Goal: Check status: Check status

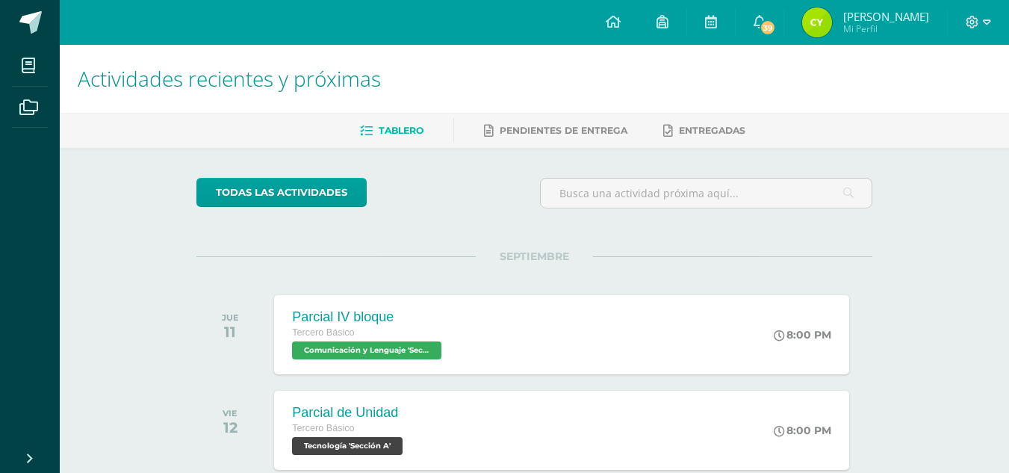
click at [824, 31] on img at bounding box center [817, 22] width 30 height 30
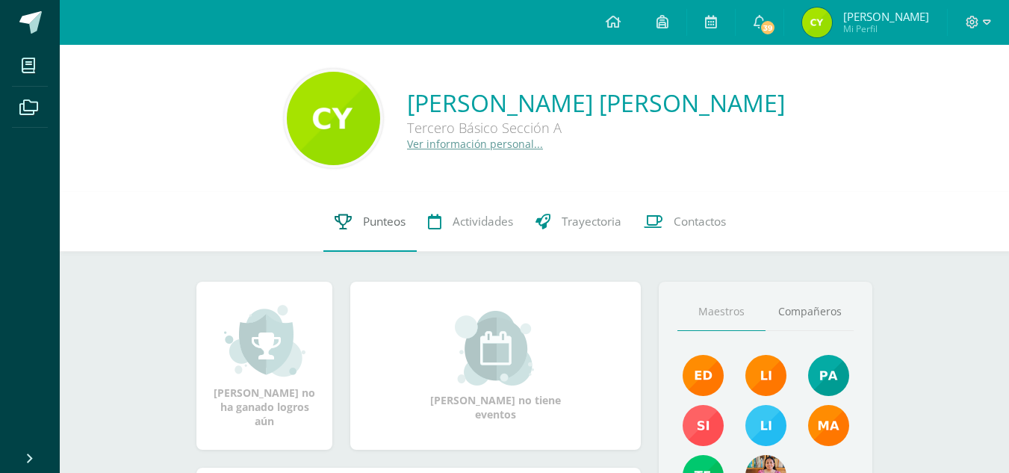
click at [361, 246] on link "Punteos" at bounding box center [369, 222] width 93 height 60
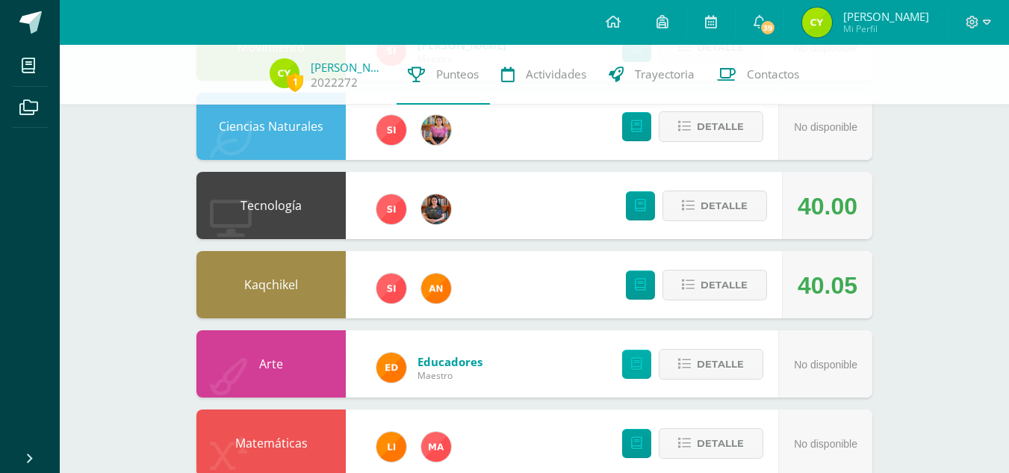
scroll to position [302, 0]
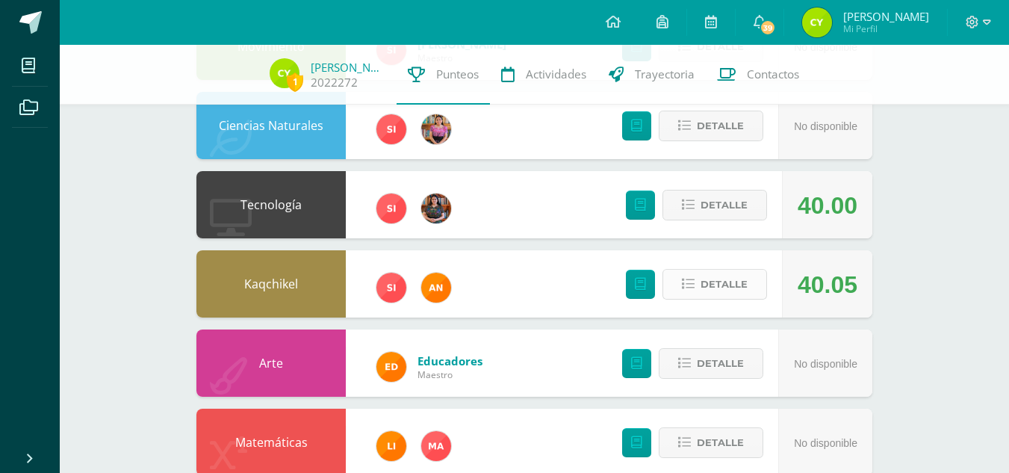
click at [719, 285] on span "Detalle" at bounding box center [723, 284] width 47 height 28
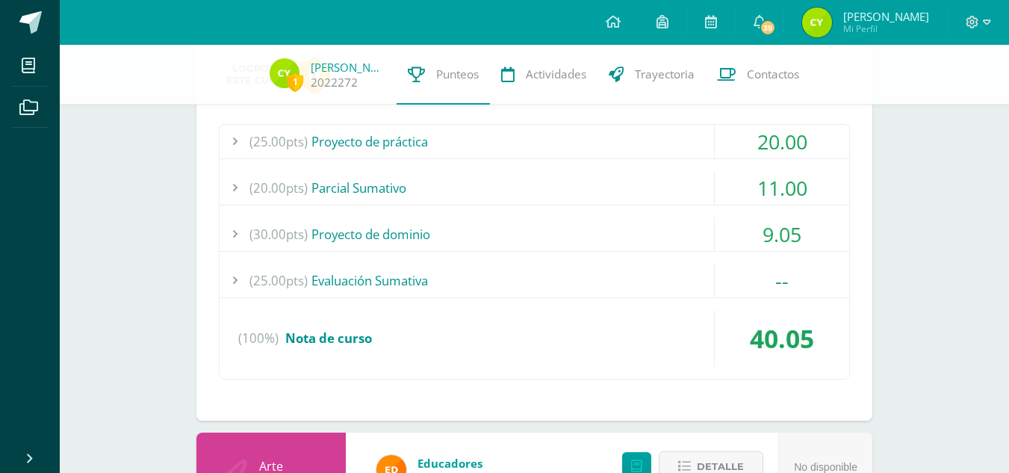
scroll to position [581, 0]
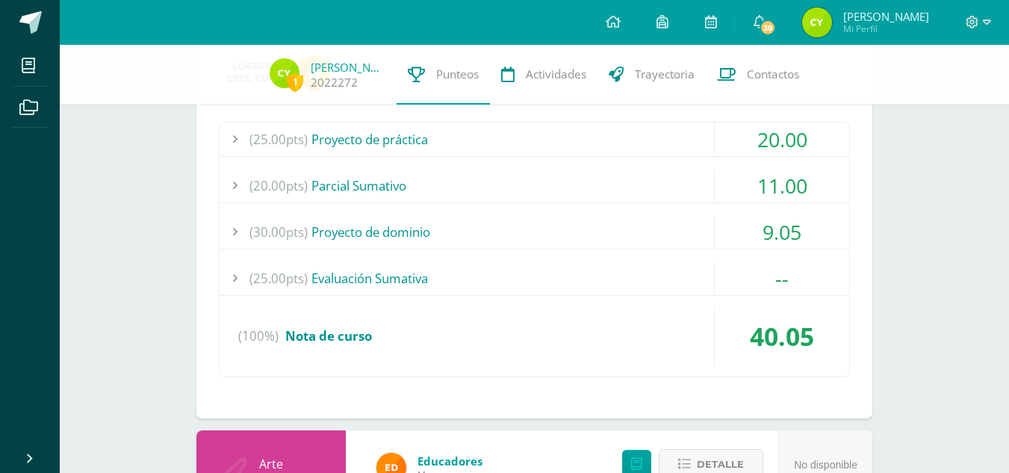
click at [544, 287] on div "(25.00pts) Evaluación Sumativa" at bounding box center [534, 278] width 629 height 34
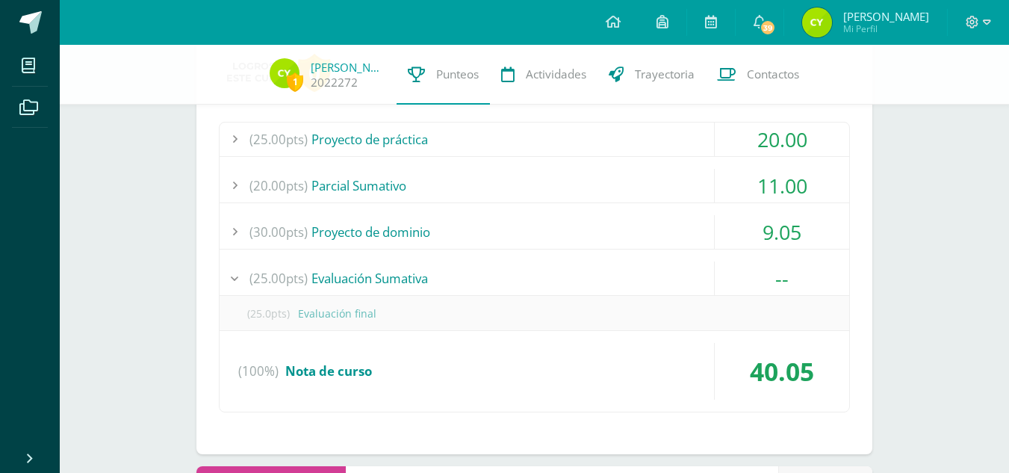
click at [547, 268] on div "(25.00pts) Evaluación Sumativa" at bounding box center [534, 278] width 629 height 34
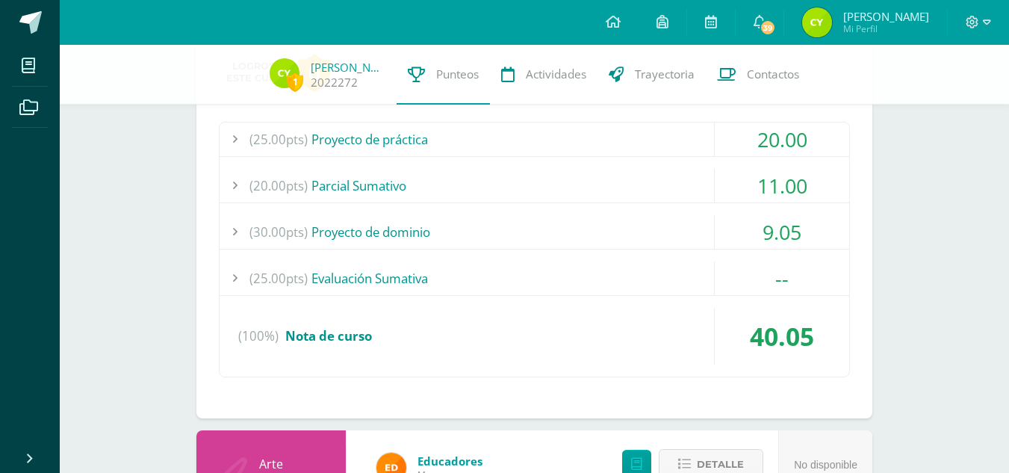
click at [548, 231] on div "(30.00pts) Proyecto de dominio" at bounding box center [534, 232] width 629 height 34
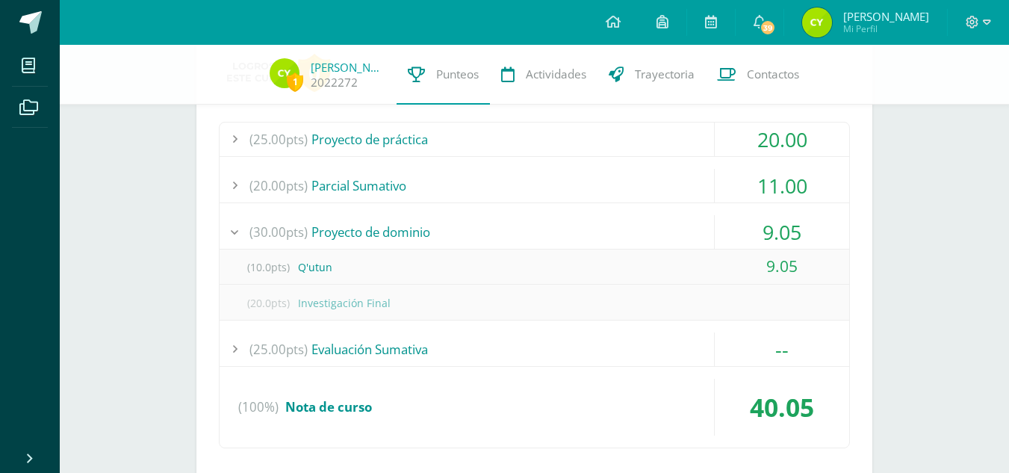
click at [548, 231] on div "(30.00pts) Proyecto de dominio" at bounding box center [534, 232] width 629 height 34
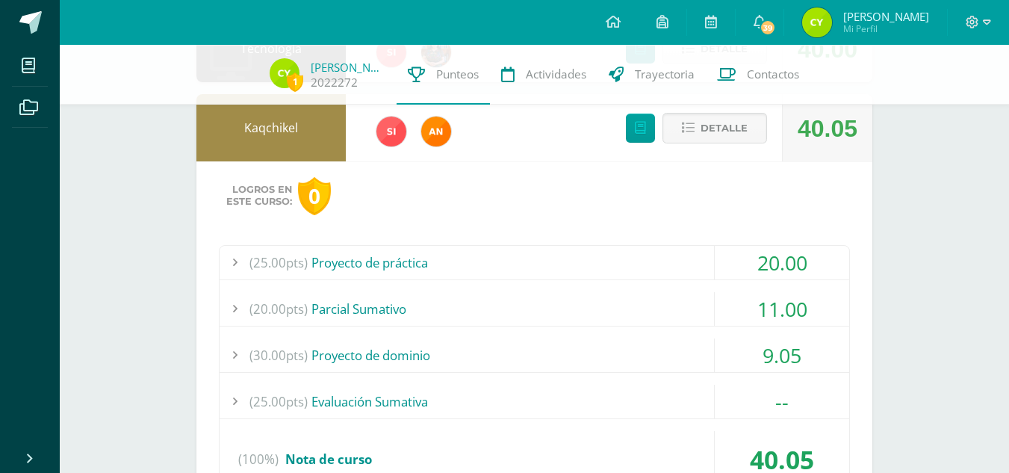
scroll to position [451, 0]
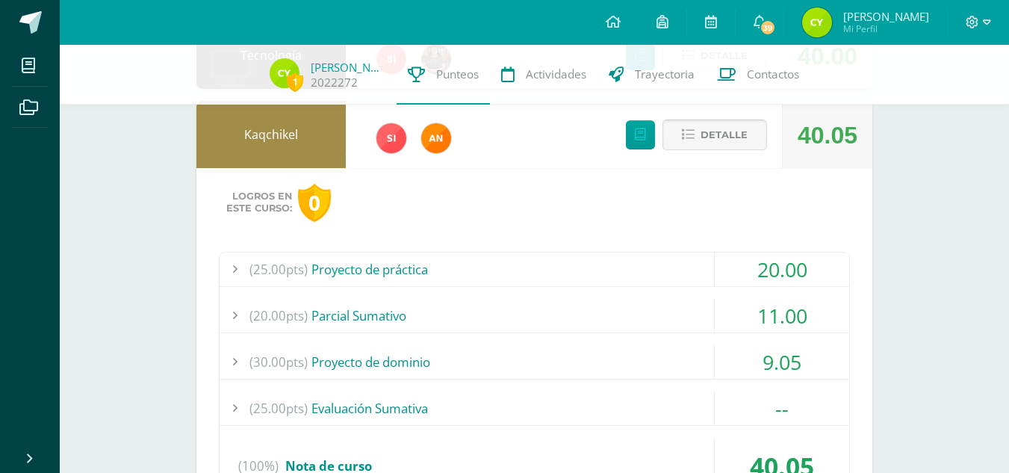
click at [719, 129] on span "Detalle" at bounding box center [723, 135] width 47 height 28
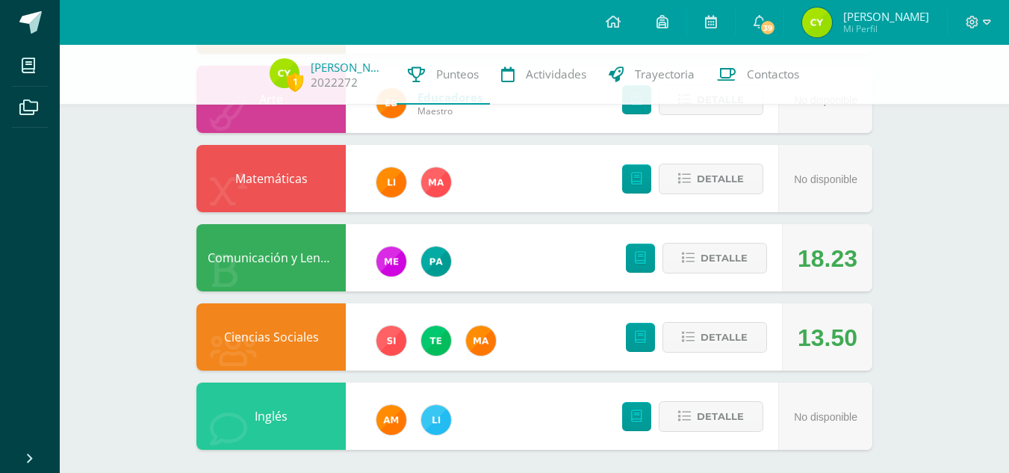
scroll to position [572, 0]
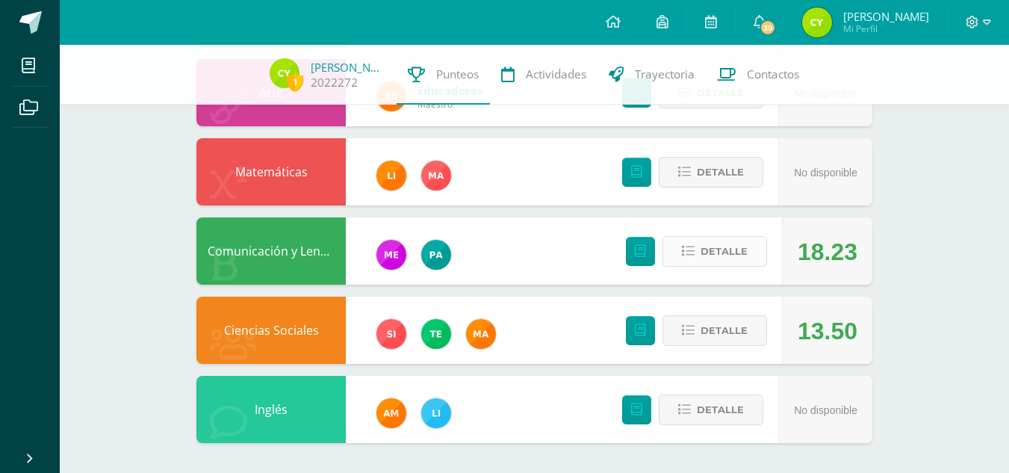
click at [691, 252] on icon at bounding box center [688, 251] width 13 height 13
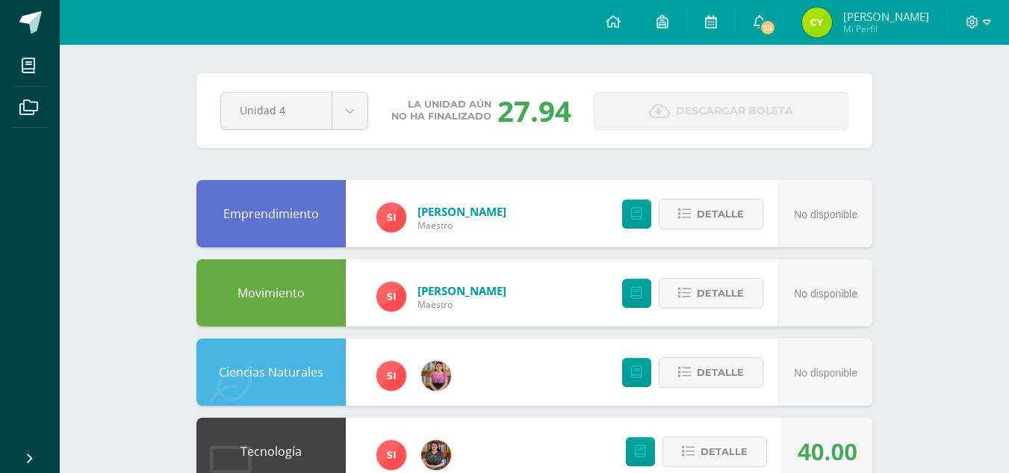
scroll to position [0, 0]
